Goal: Task Accomplishment & Management: Use online tool/utility

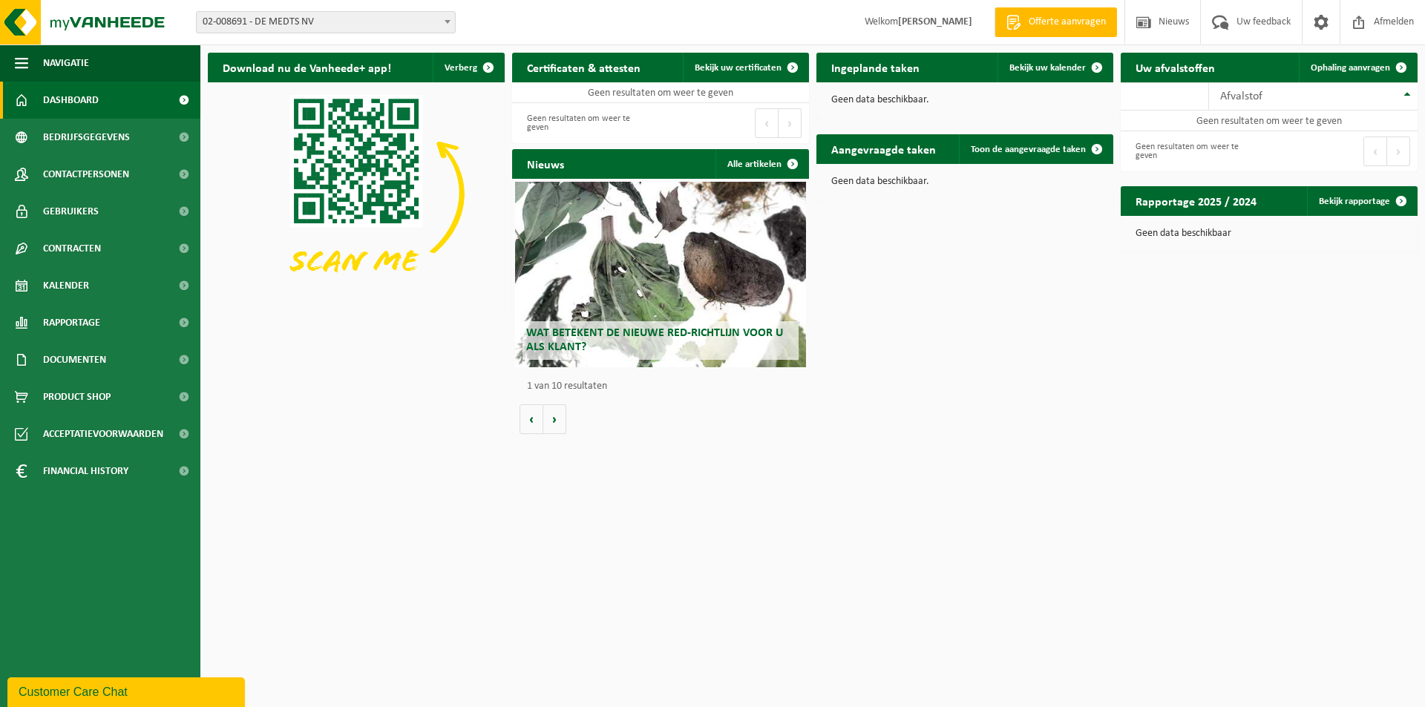
click at [449, 23] on span at bounding box center [447, 21] width 15 height 19
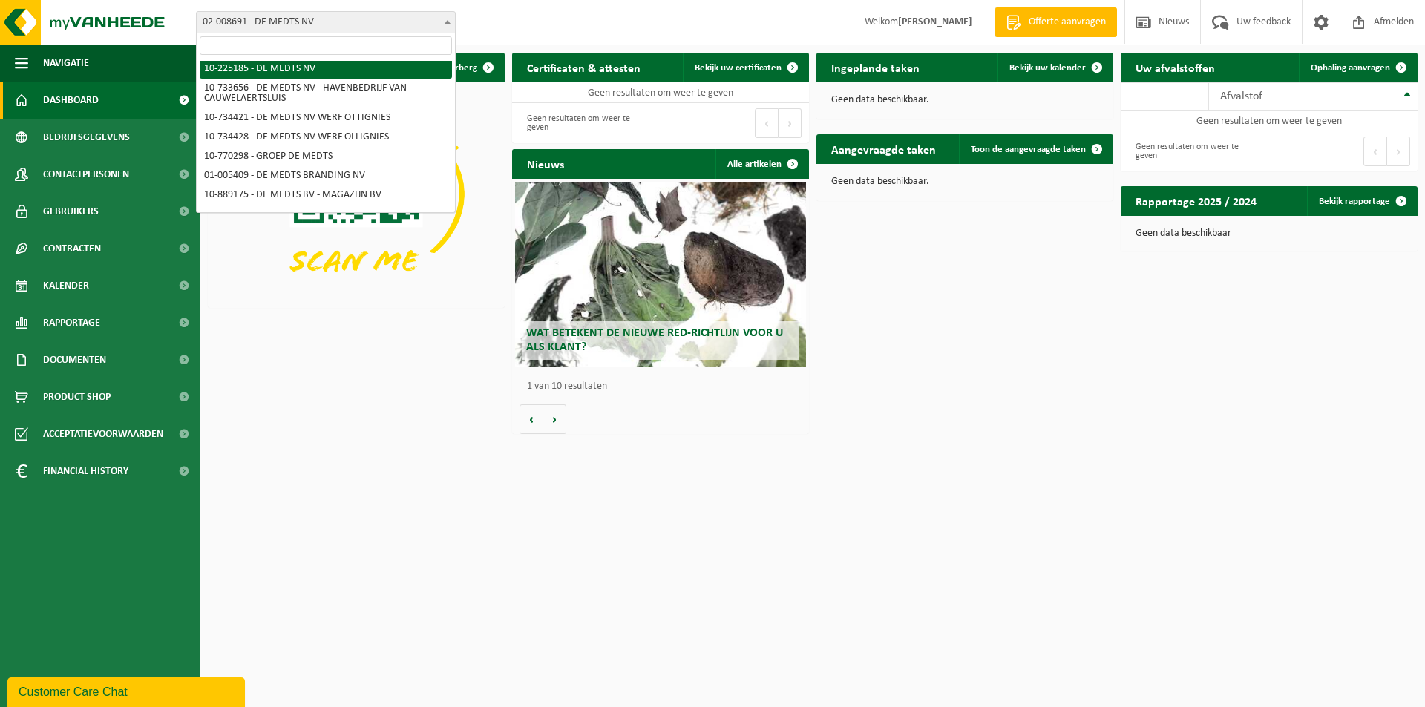
scroll to position [74, 0]
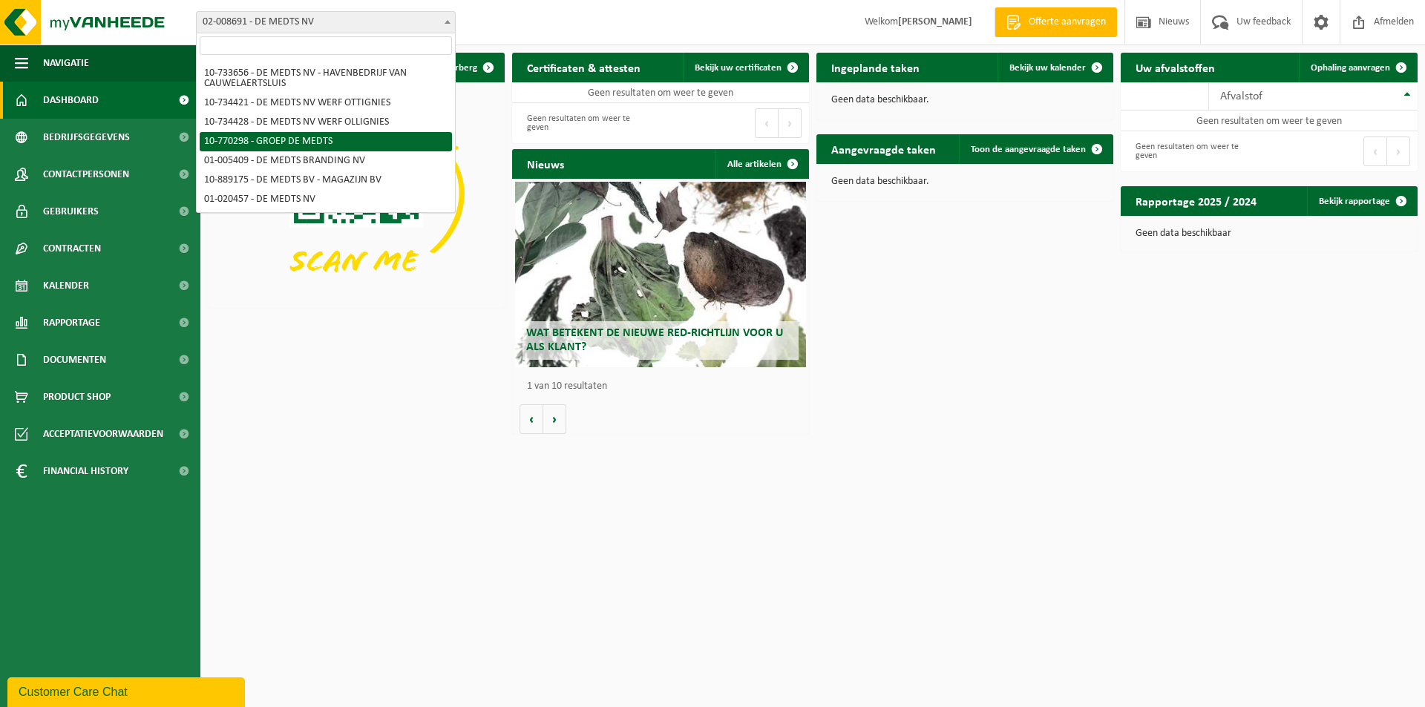
select select "16017"
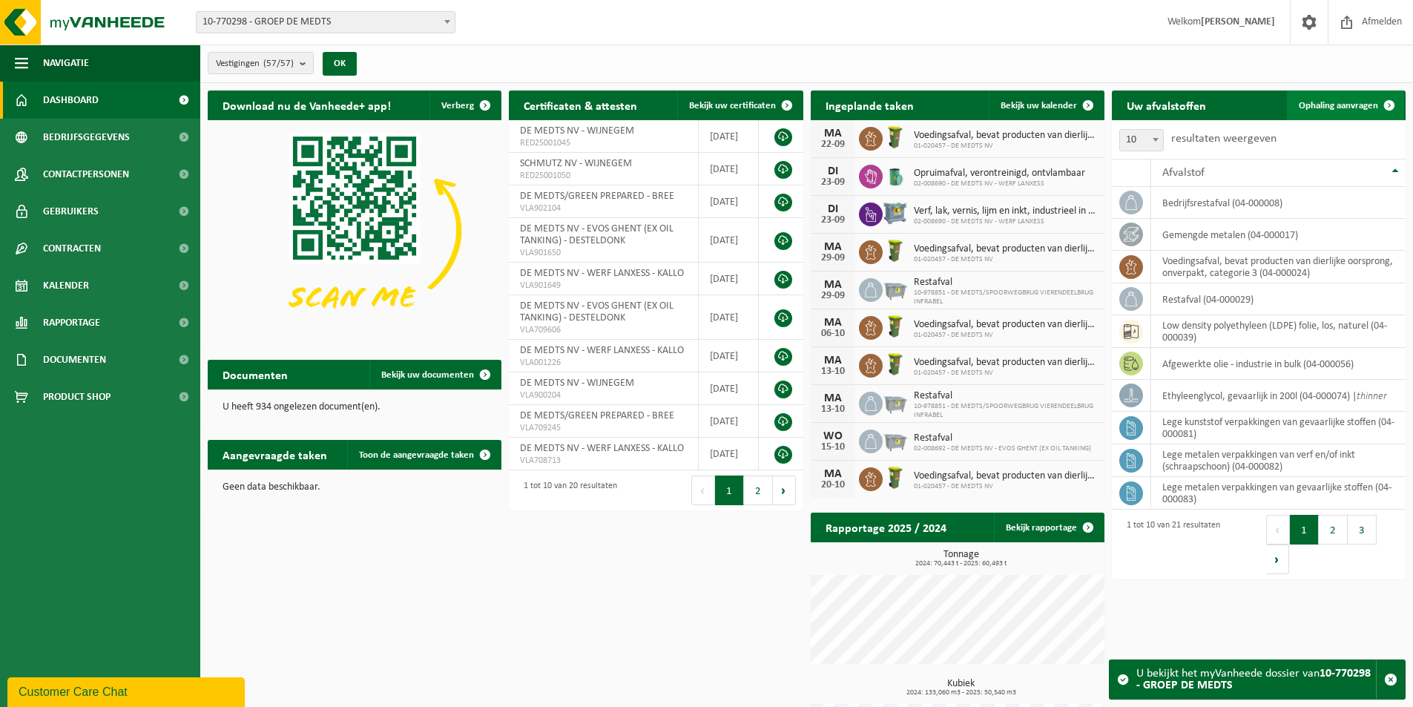
click at [1321, 105] on span "Ophaling aanvragen" at bounding box center [1338, 106] width 79 height 10
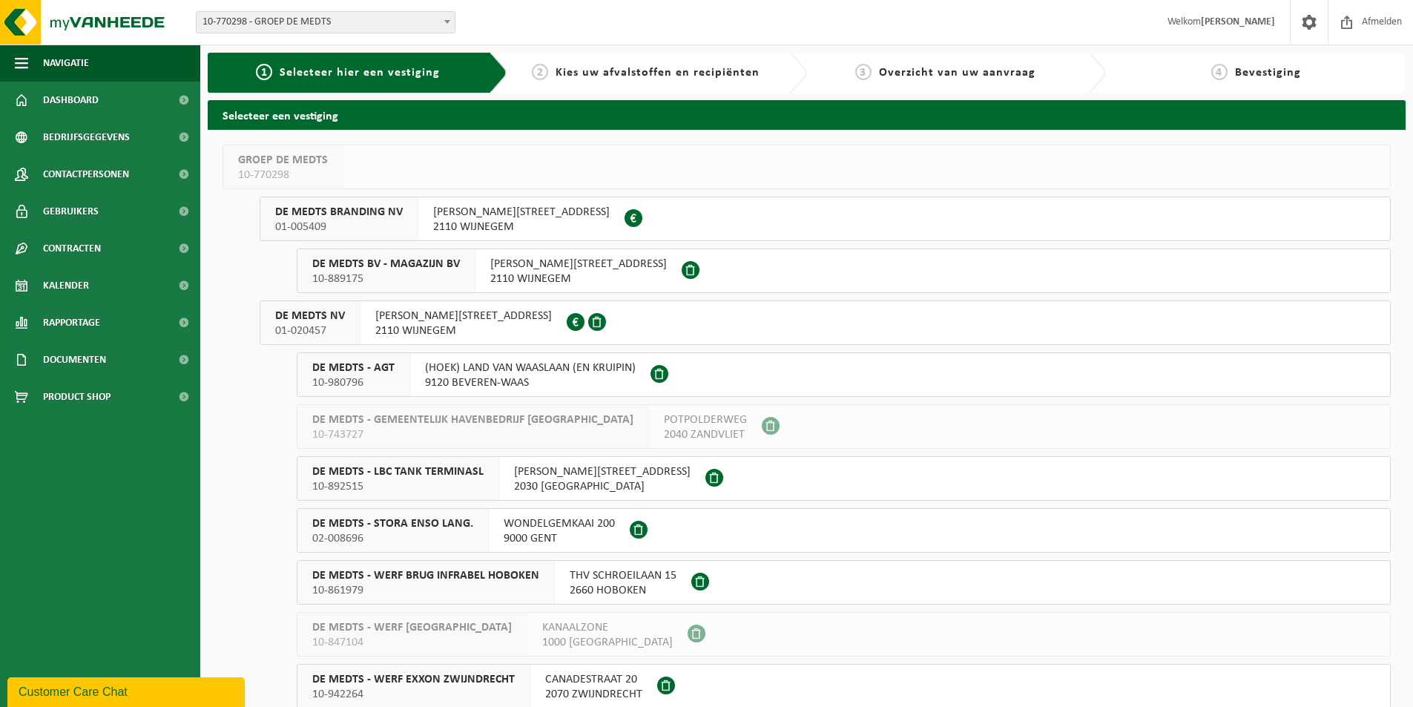
click at [313, 320] on span "DE MEDTS NV" at bounding box center [310, 316] width 70 height 15
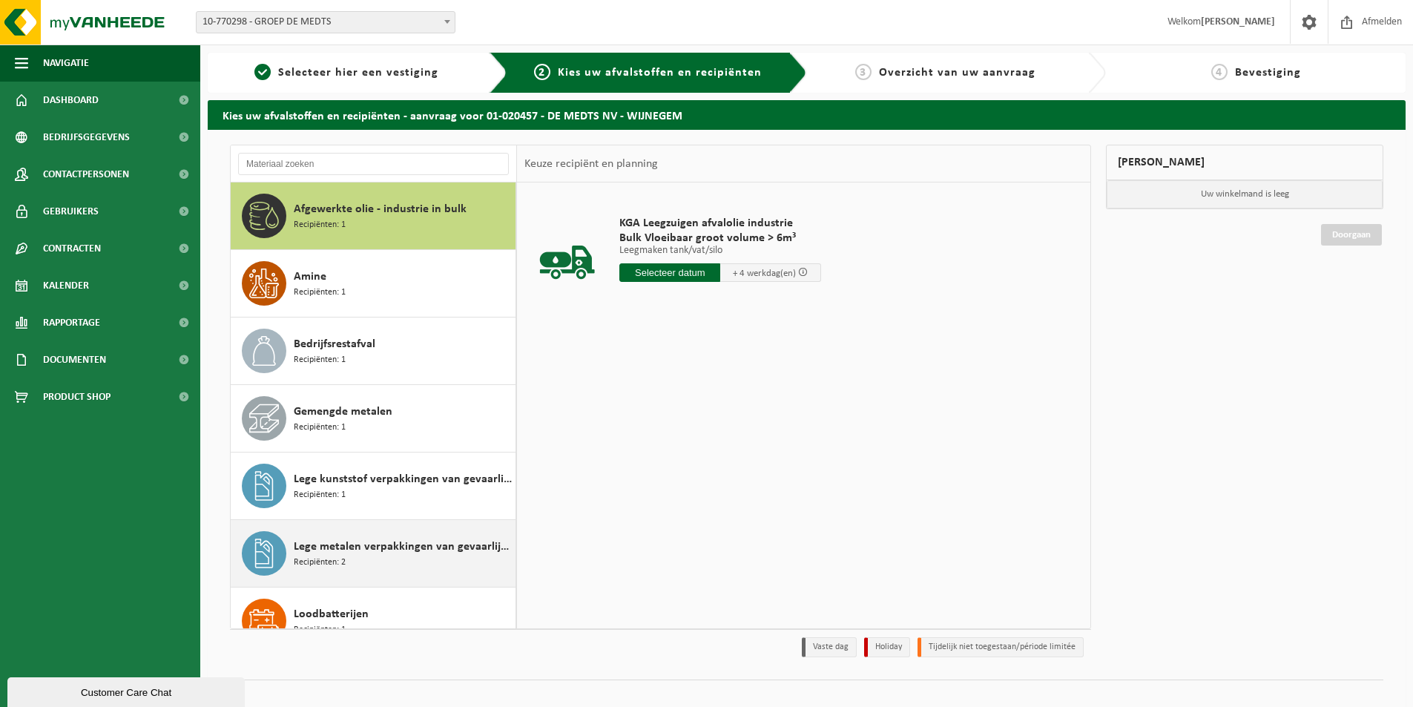
click at [353, 538] on span "Lege metalen verpakkingen van gevaarlijke stoffen" at bounding box center [403, 547] width 218 height 18
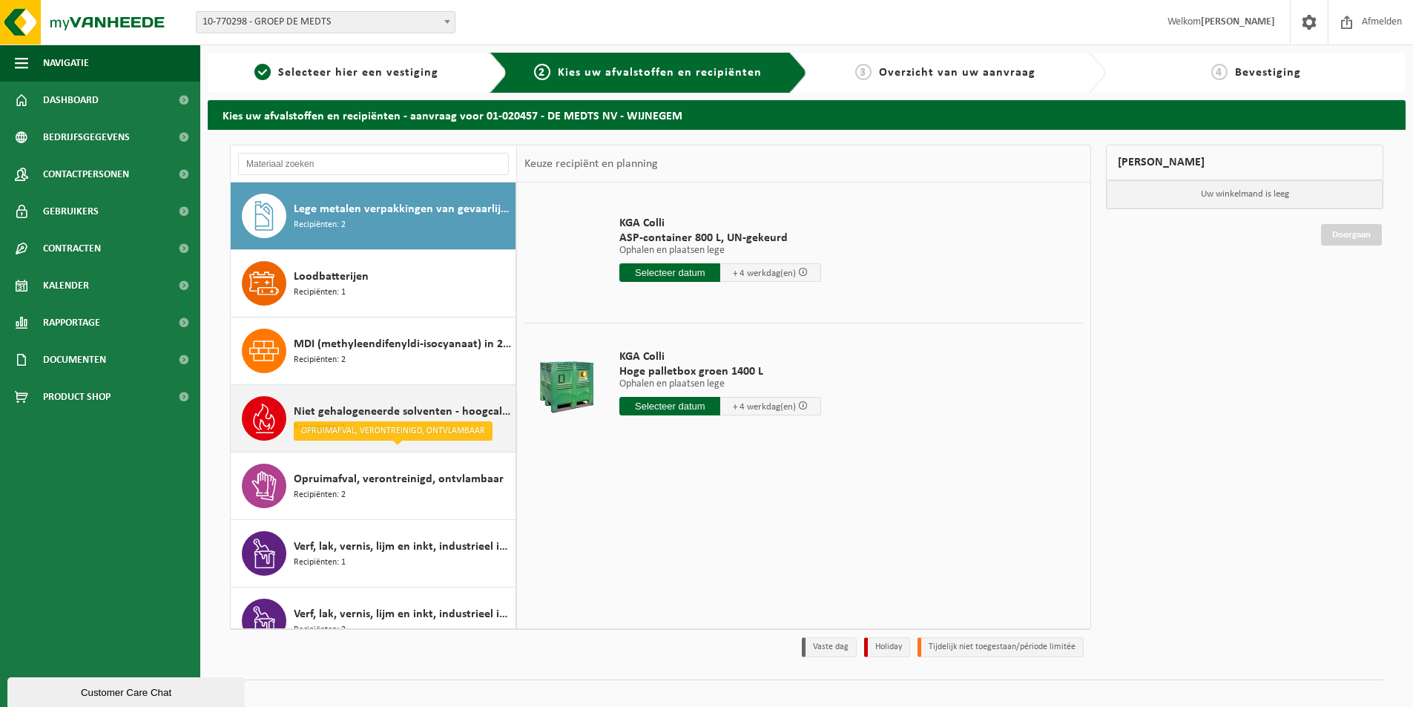
scroll to position [412, 0]
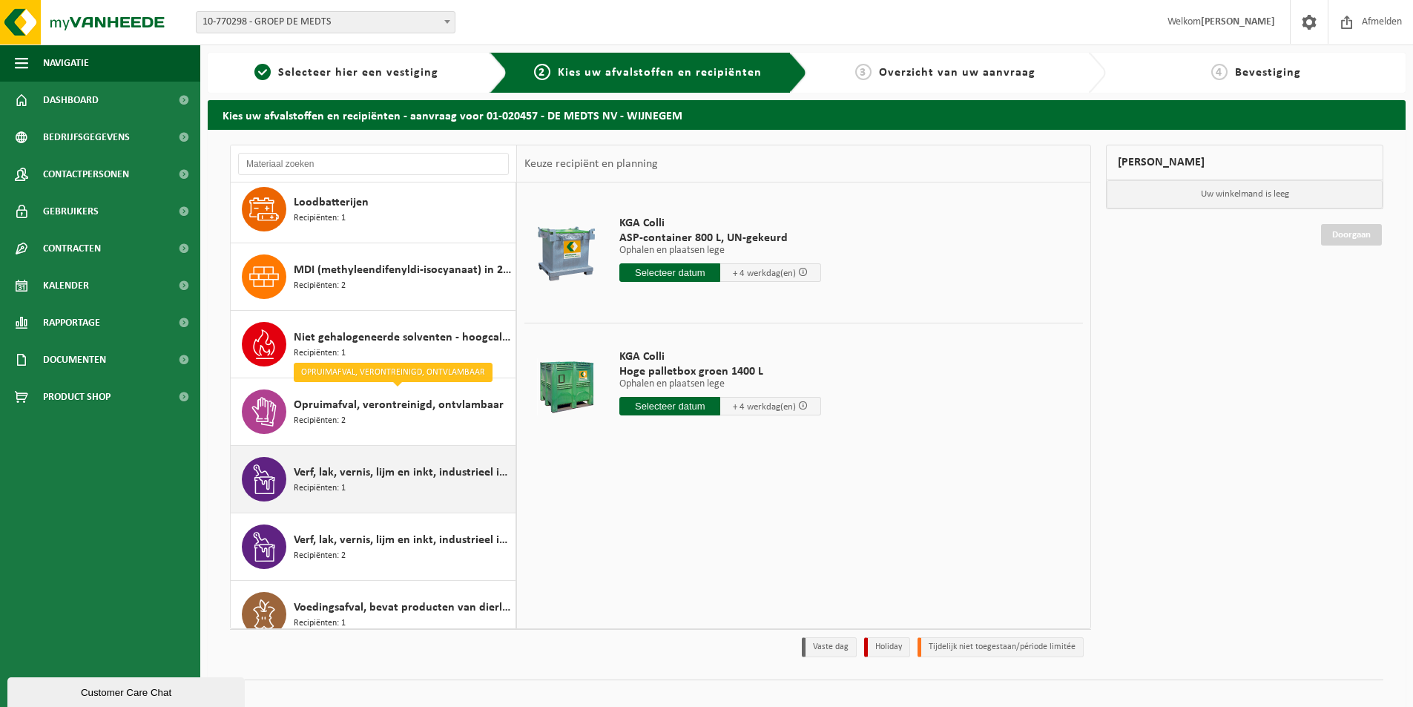
click at [352, 475] on span "Verf, lak, vernis, lijm en inkt, industrieel in IBC" at bounding box center [403, 473] width 218 height 18
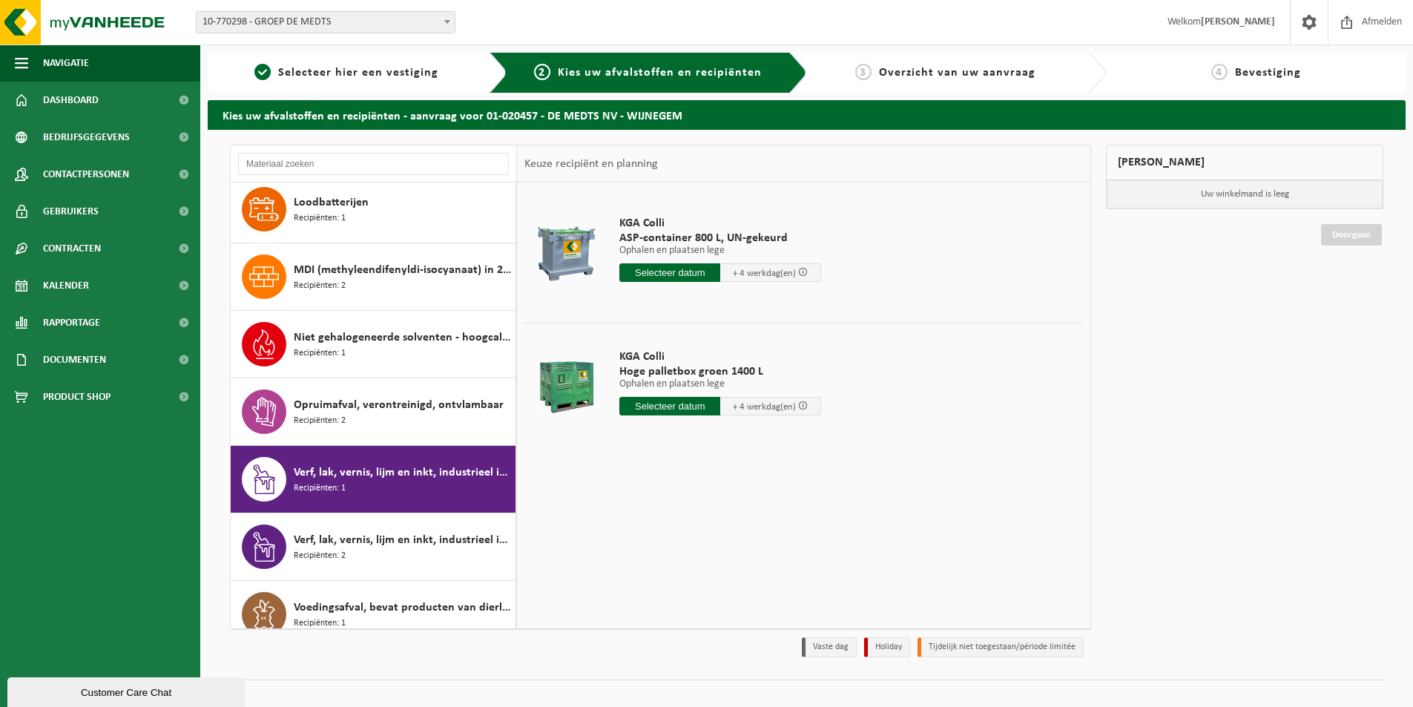
scroll to position [431, 0]
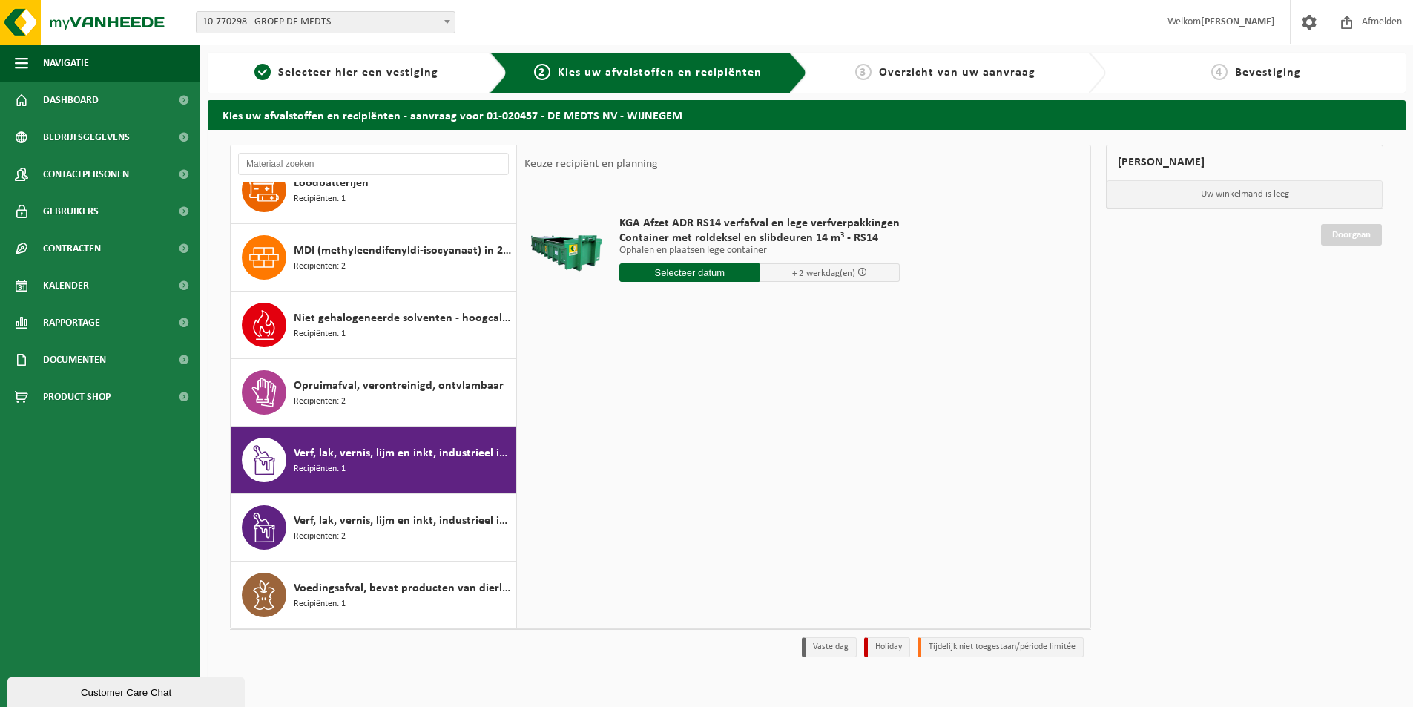
click at [668, 269] on input "text" at bounding box center [690, 272] width 140 height 19
click at [634, 428] on div "22" at bounding box center [633, 428] width 26 height 24
type input "Van 2025-09-22"
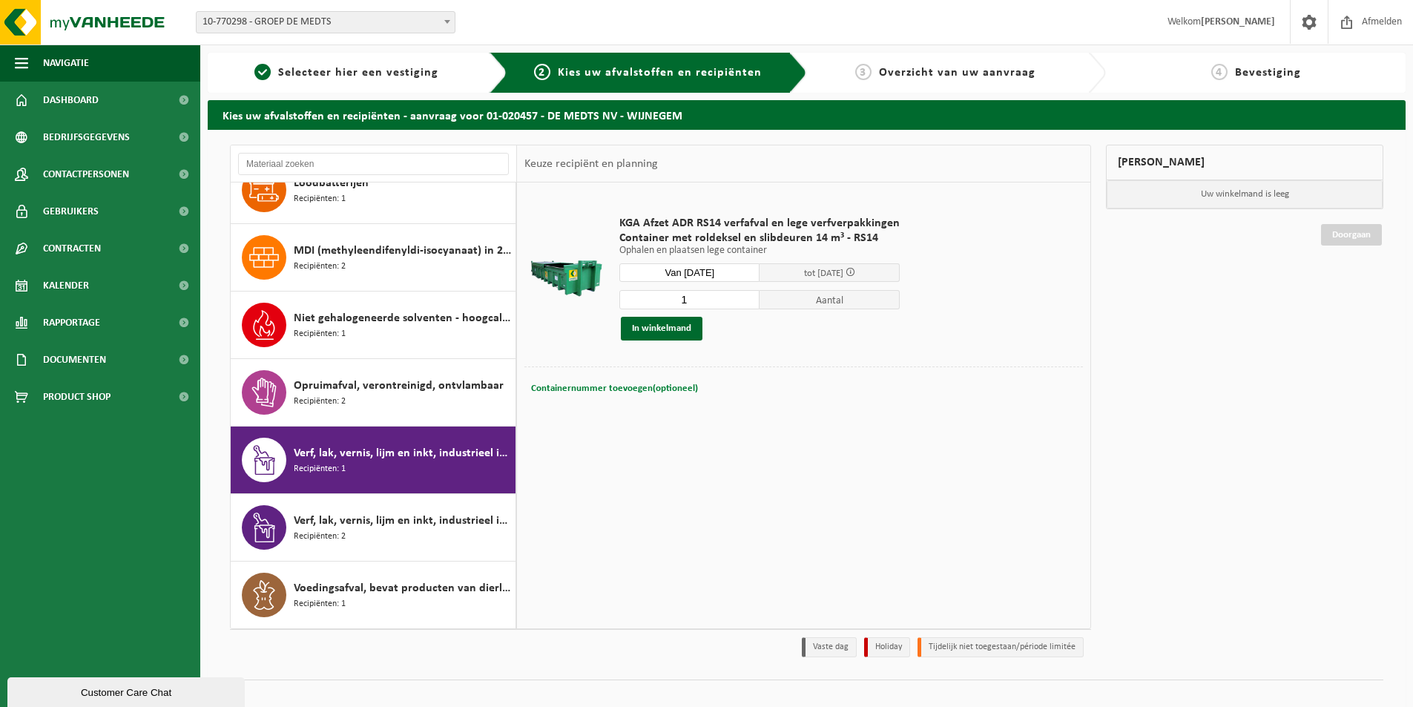
click at [638, 387] on span "Containernummer toevoegen(optioneel)" at bounding box center [614, 389] width 167 height 10
type input "RS14-120"
click at [659, 326] on button "In winkelmand" at bounding box center [662, 329] width 82 height 24
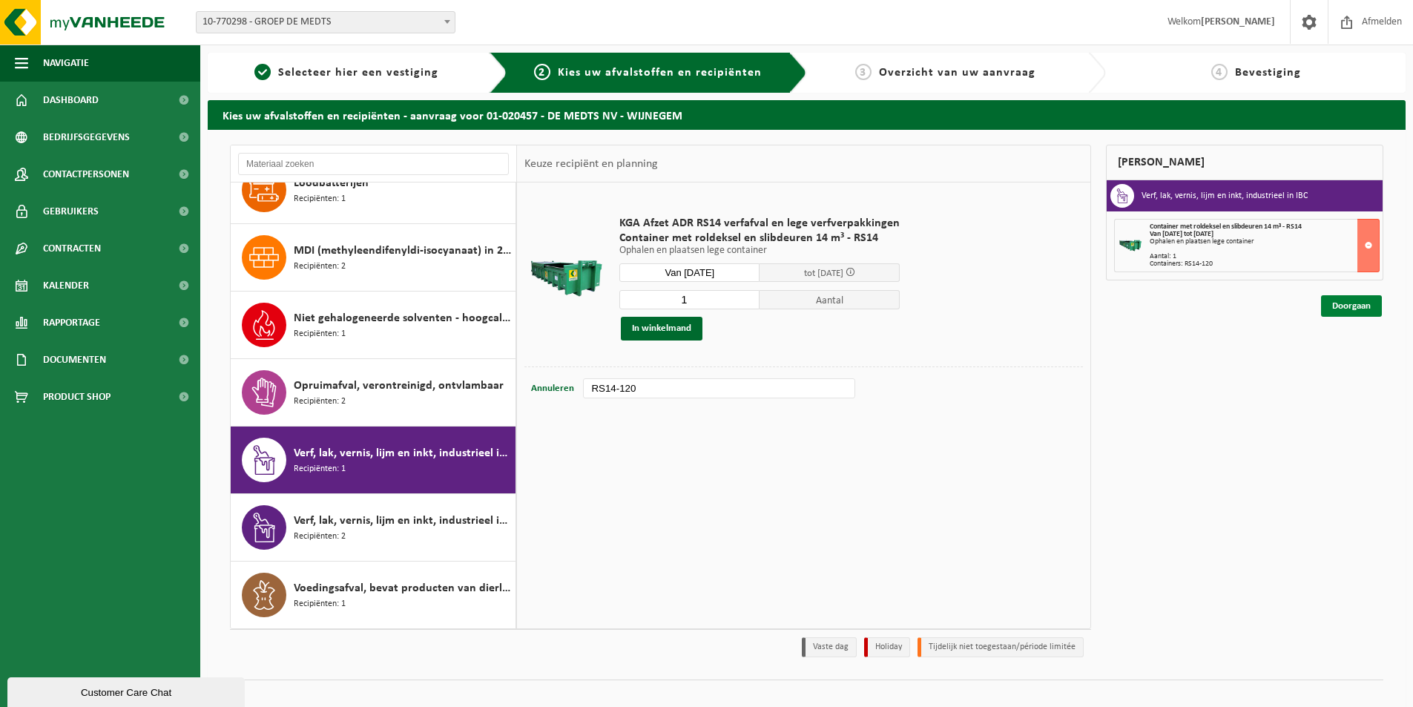
click at [1354, 309] on link "Doorgaan" at bounding box center [1351, 306] width 61 height 22
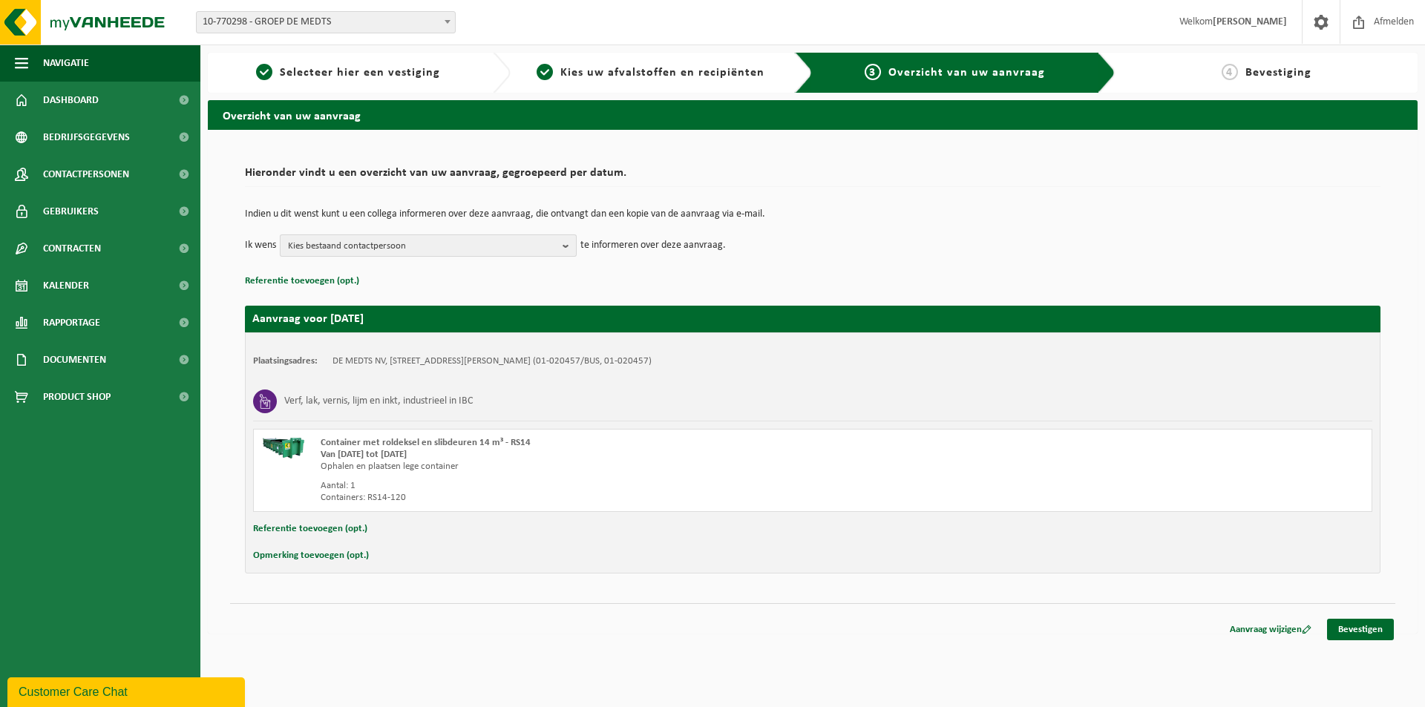
click at [565, 244] on b "button" at bounding box center [568, 245] width 13 height 21
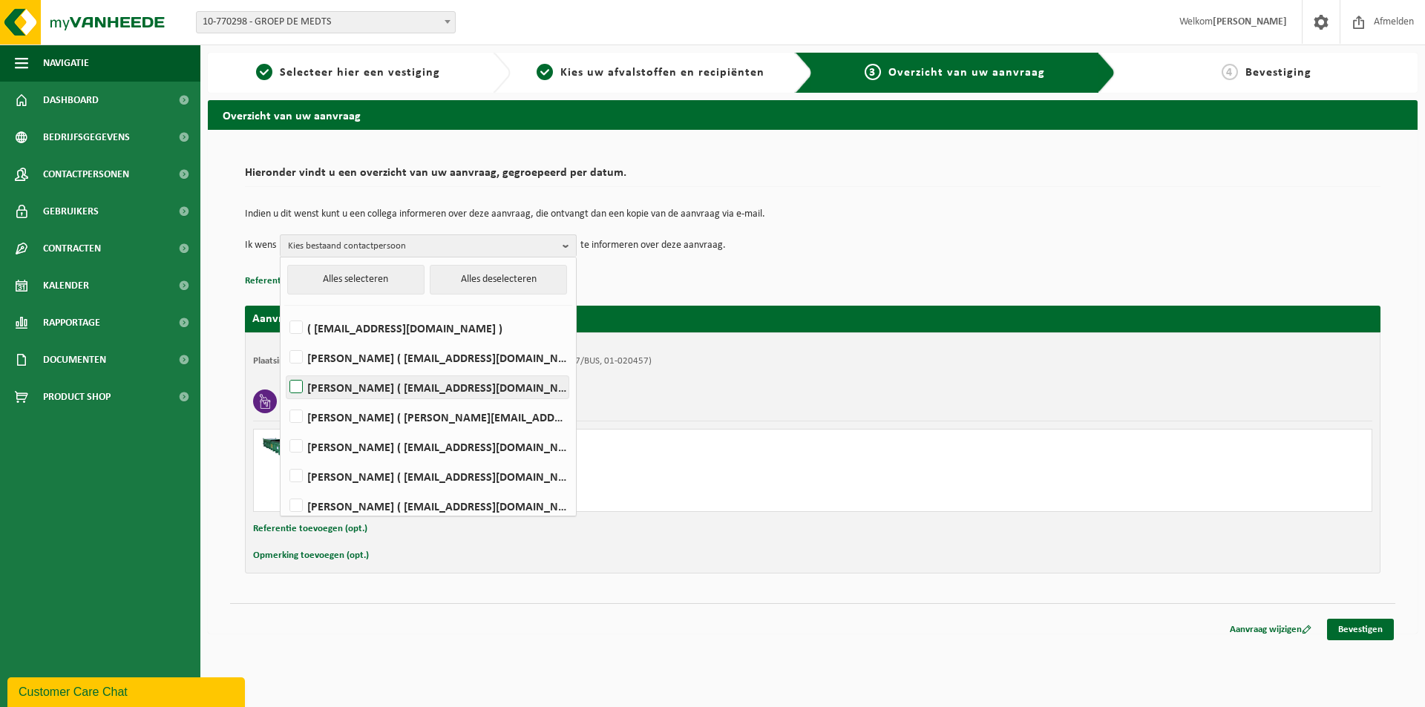
click at [292, 384] on label "Mitchell Debloudts ( magazijn.nv@demedts.be )" at bounding box center [427, 387] width 282 height 22
click at [284, 369] on input "Mitchell Debloudts ( magazijn.nv@demedts.be )" at bounding box center [283, 368] width 1 height 1
checkbox input "true"
click at [657, 296] on div "Aanvraag voor 2025-09-22 Plaatsingsadres: DE MEDTS NV, 2110 WIJNEGEM, SIMON DE …" at bounding box center [812, 432] width 1135 height 283
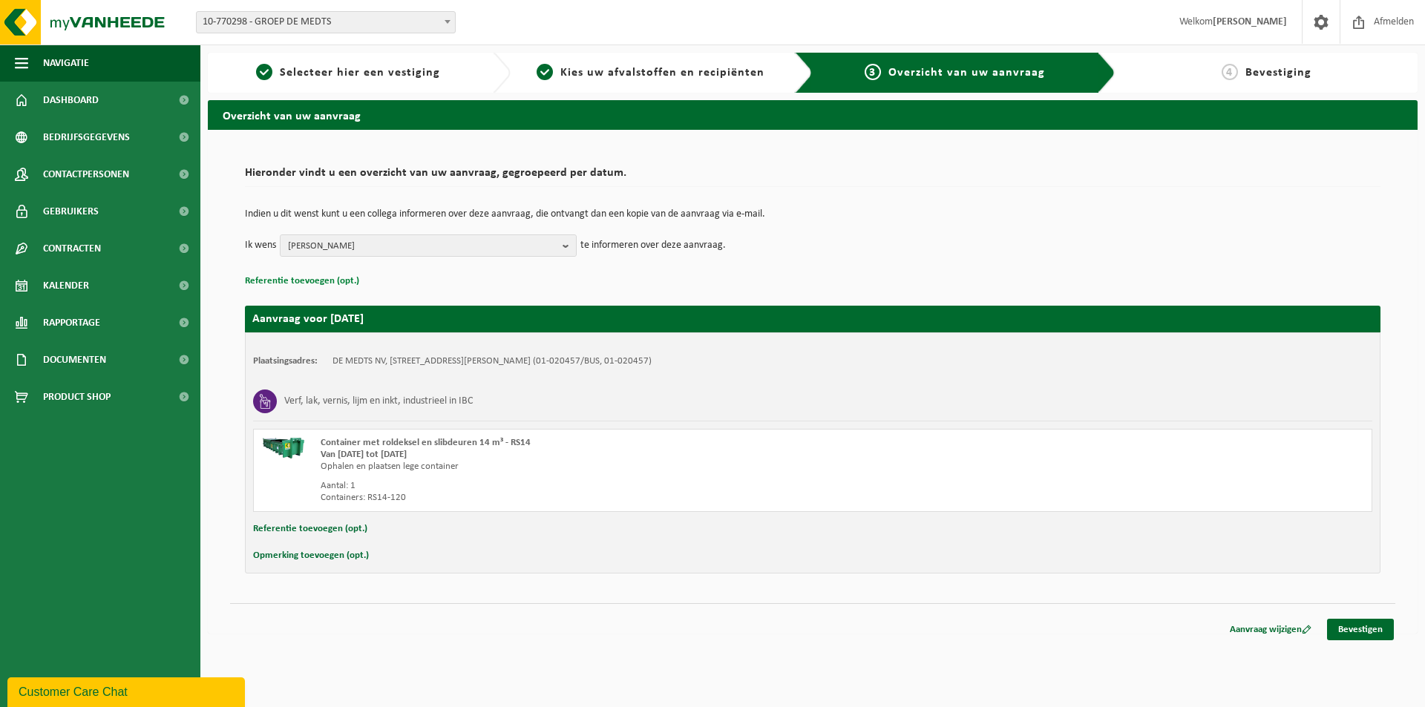
click at [305, 280] on button "Referentie toevoegen (opt.)" at bounding box center [302, 281] width 114 height 19
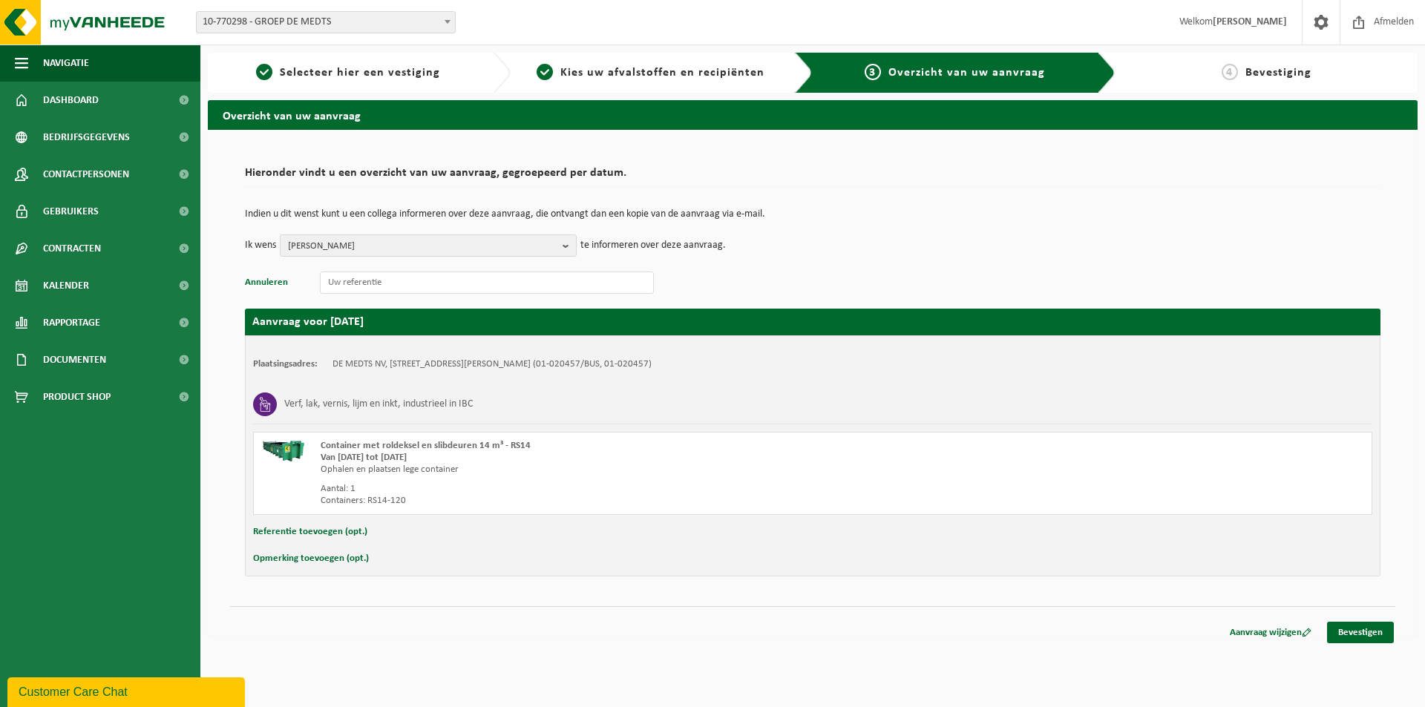
click at [301, 530] on button "Referentie toevoegen (opt.)" at bounding box center [310, 531] width 114 height 19
click at [335, 531] on input "text" at bounding box center [841, 533] width 1031 height 22
type input "120378-61/9999 (magazijn)"
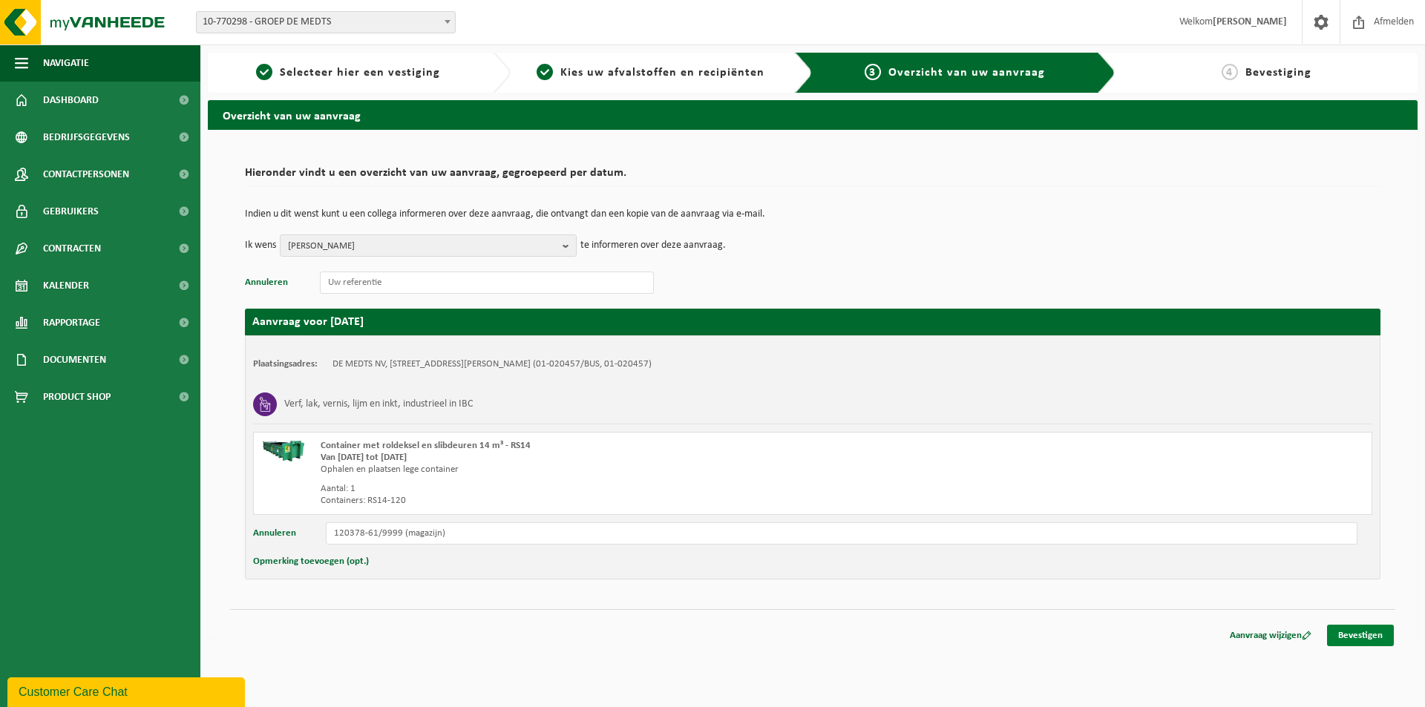
click at [1362, 641] on link "Bevestigen" at bounding box center [1360, 636] width 67 height 22
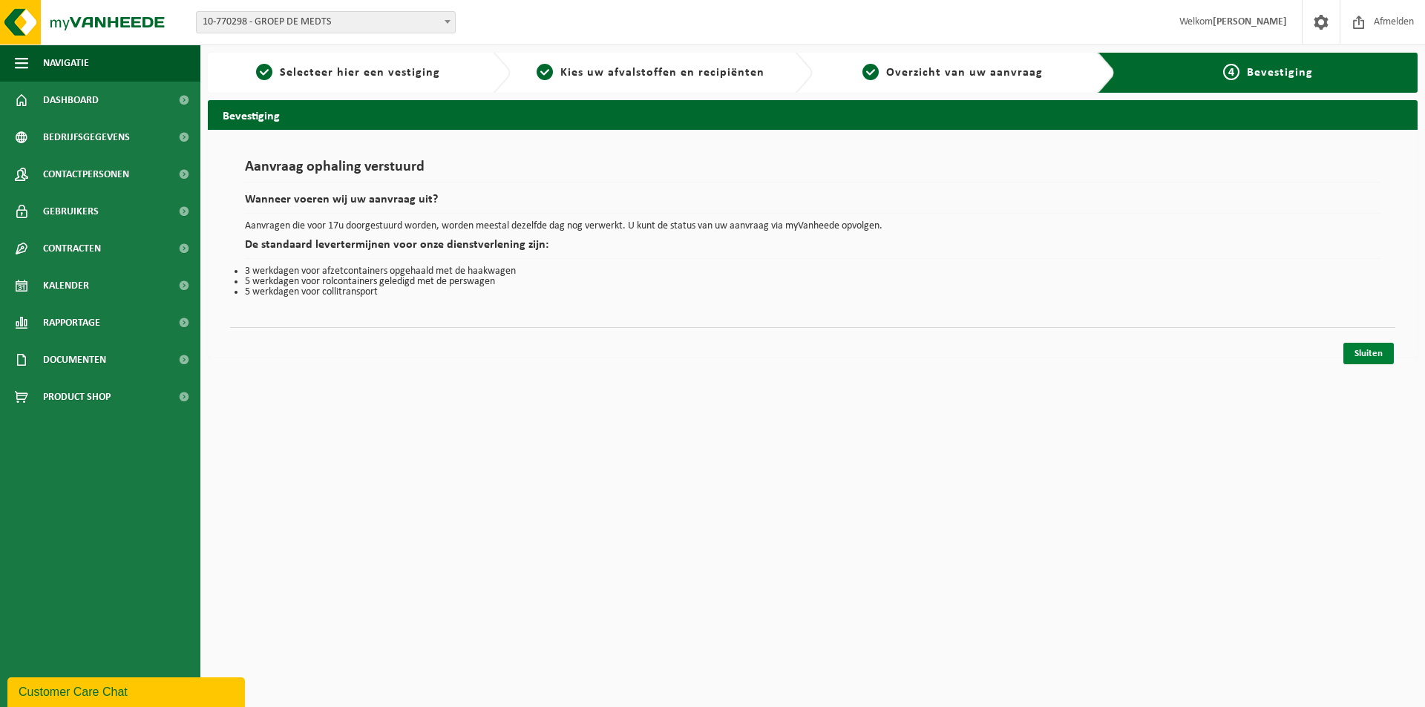
click at [1363, 359] on link "Sluiten" at bounding box center [1368, 354] width 50 height 22
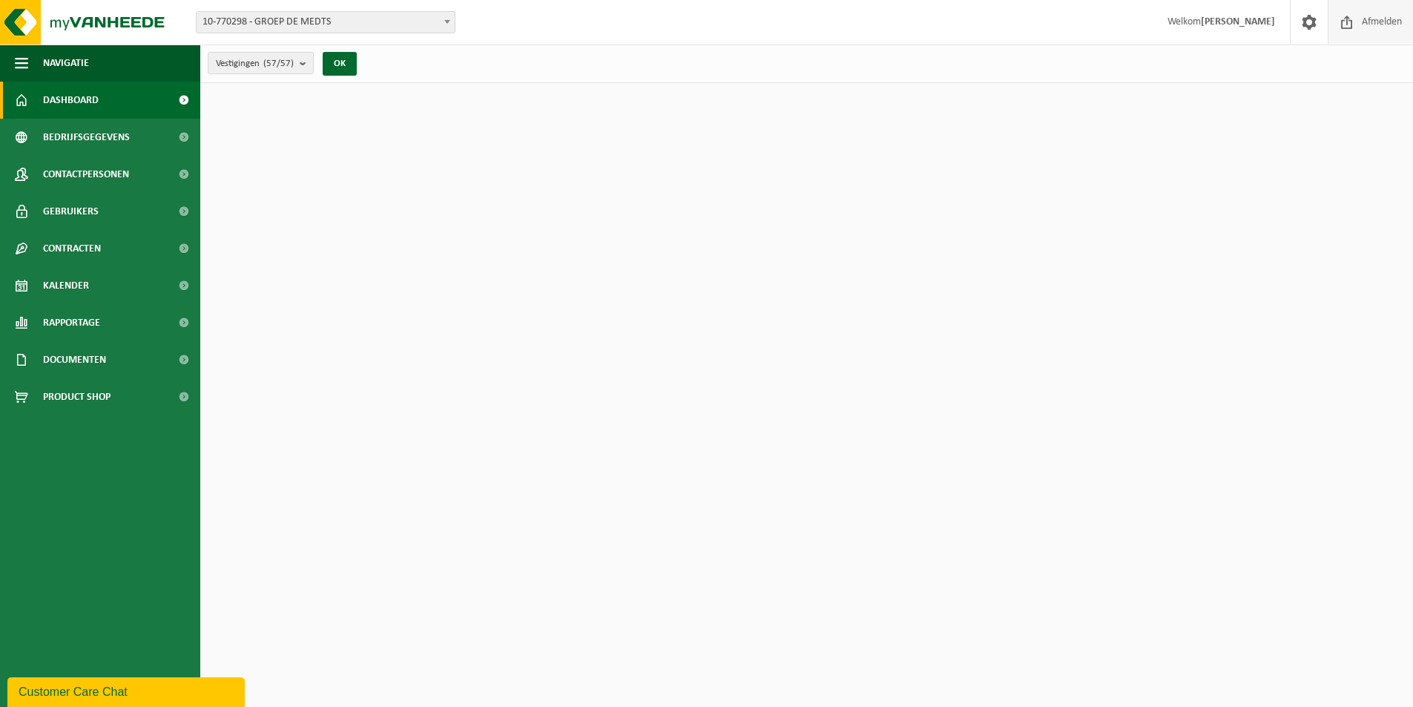
click at [1361, 22] on span "Afmelden" at bounding box center [1381, 22] width 47 height 44
